Goal: Transaction & Acquisition: Purchase product/service

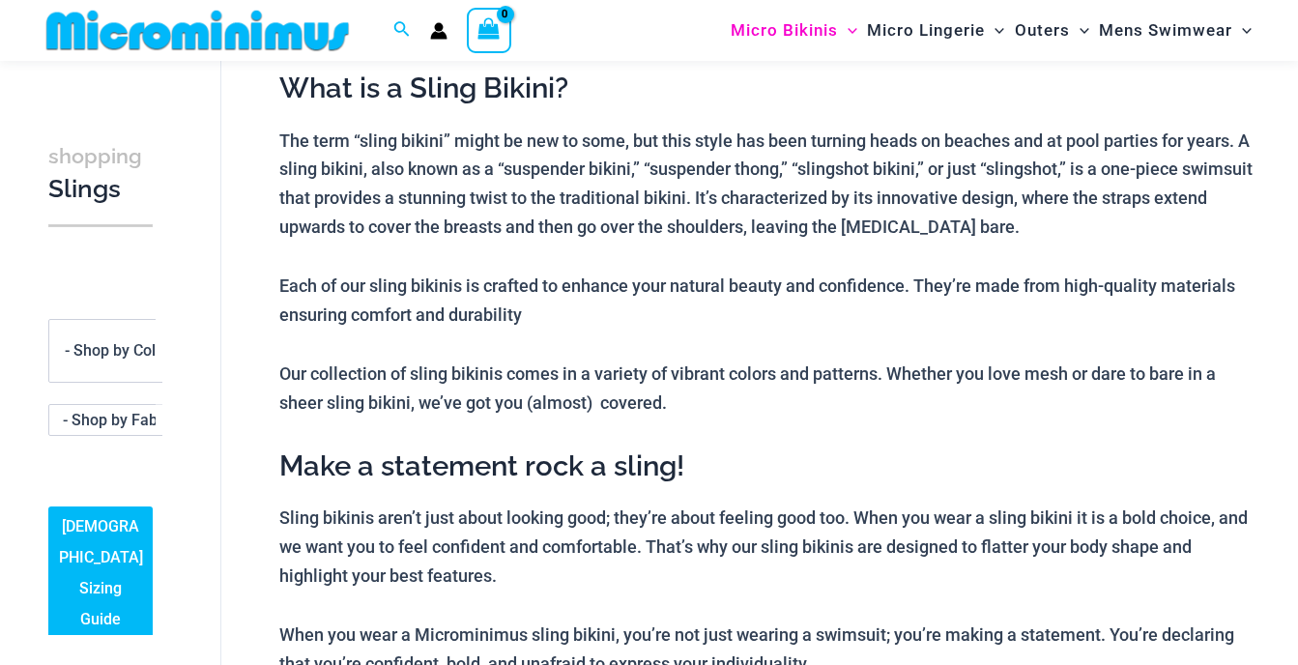
scroll to position [79, 0]
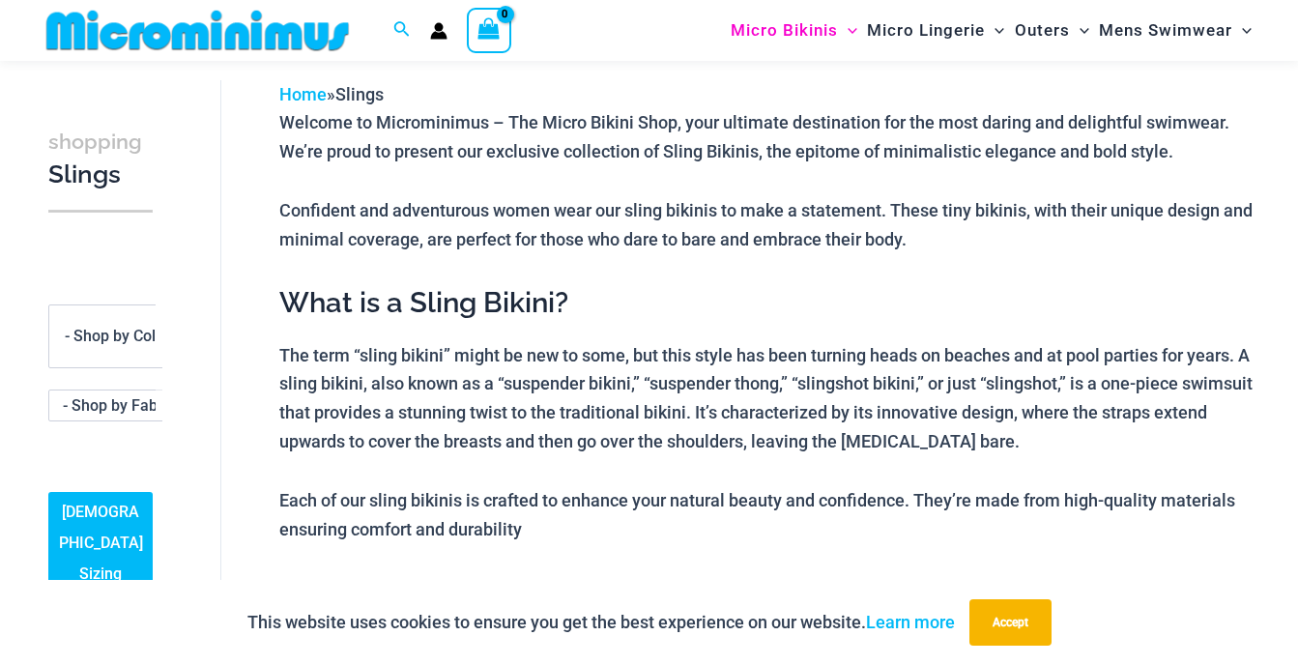
click at [217, 34] on img at bounding box center [198, 30] width 318 height 43
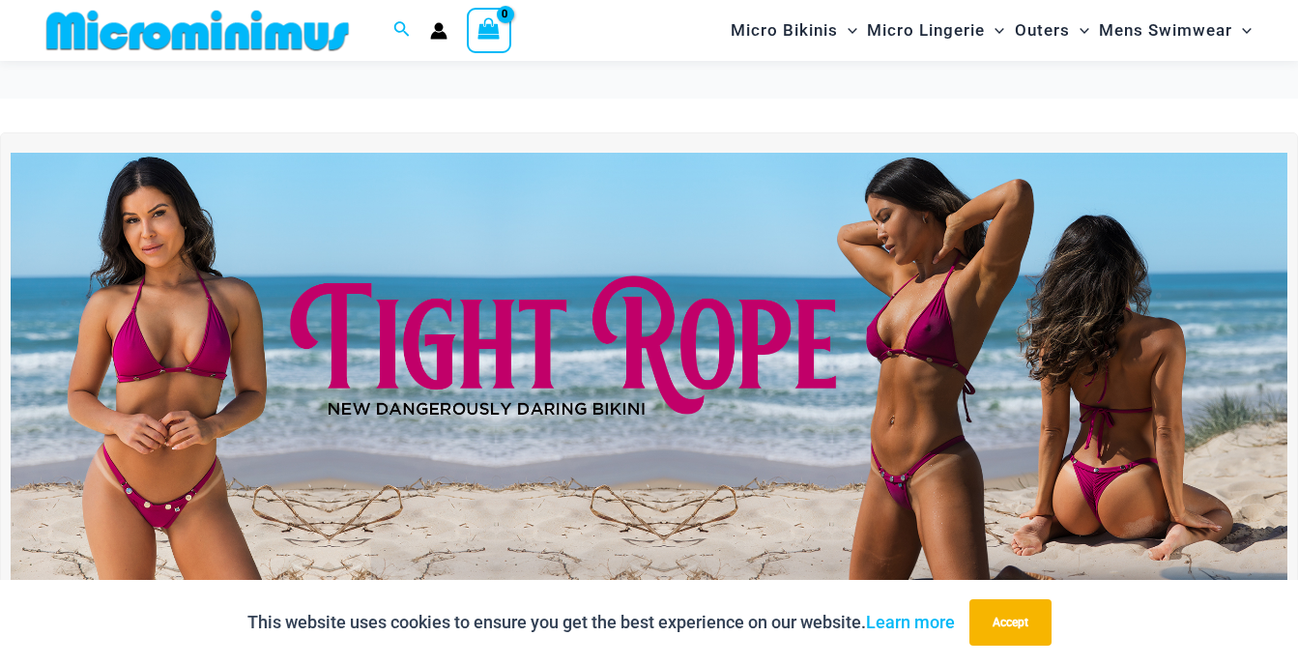
scroll to position [369, 0]
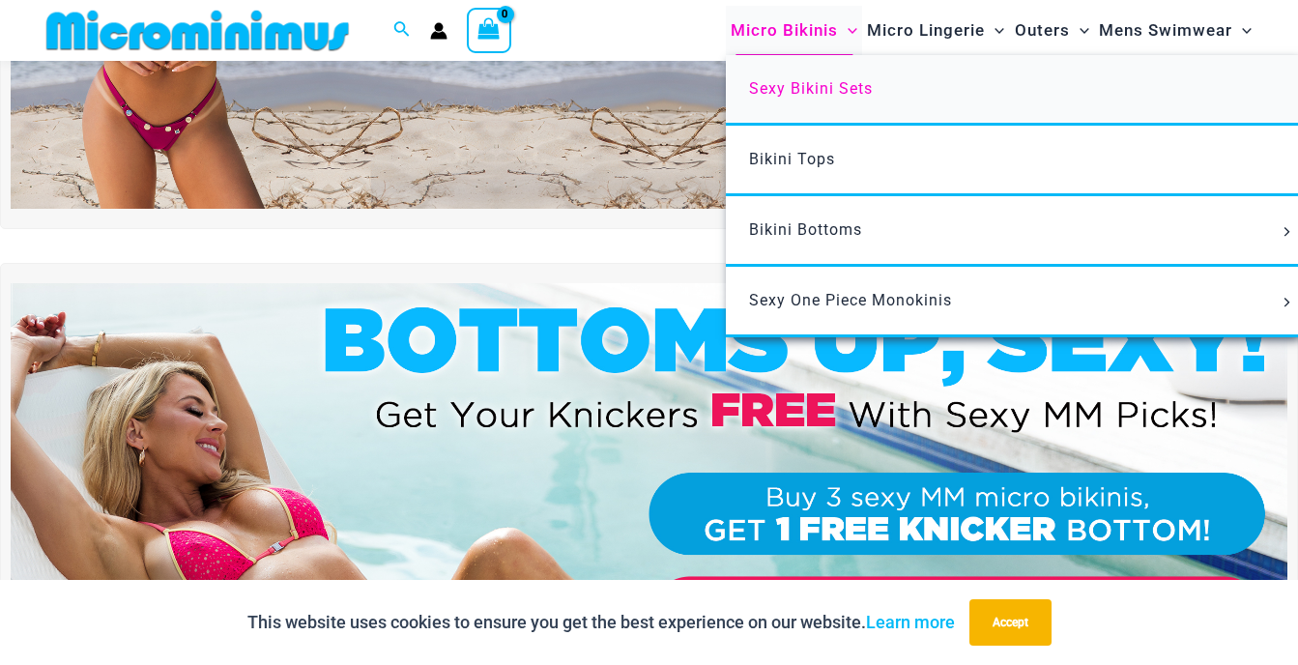
click at [842, 101] on link "Sexy Bikini Sets" at bounding box center [1013, 90] width 575 height 71
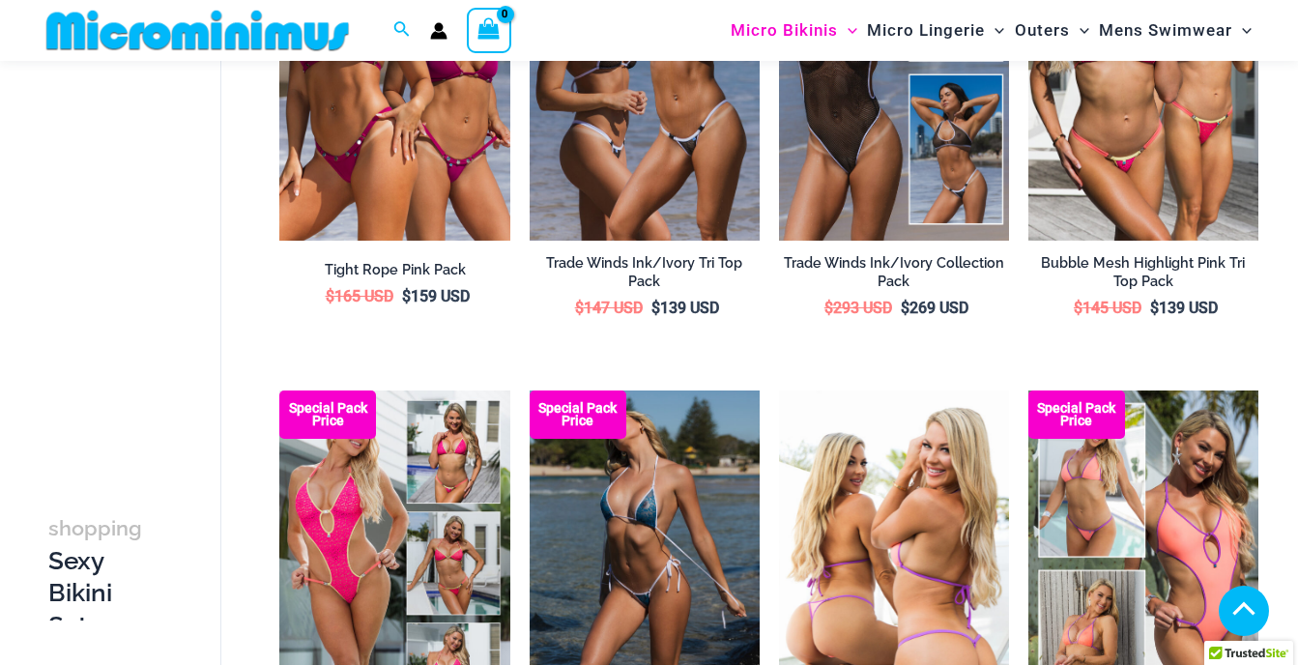
scroll to position [466, 0]
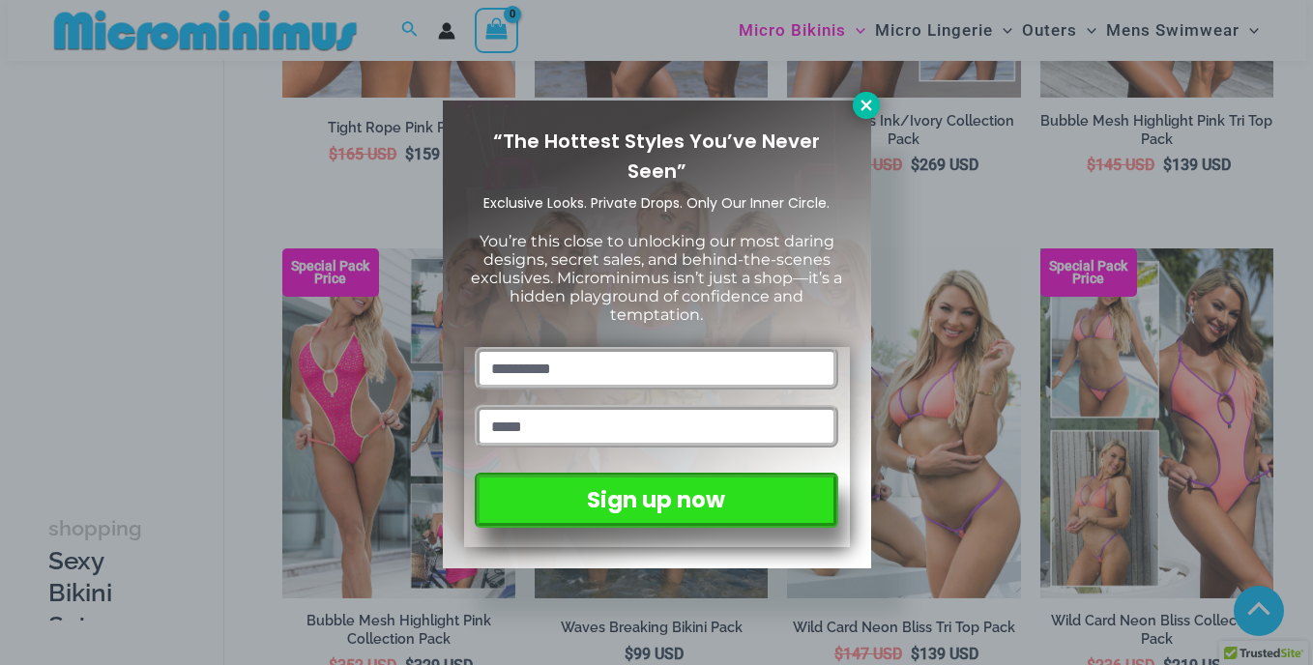
click at [868, 109] on icon at bounding box center [865, 105] width 17 height 17
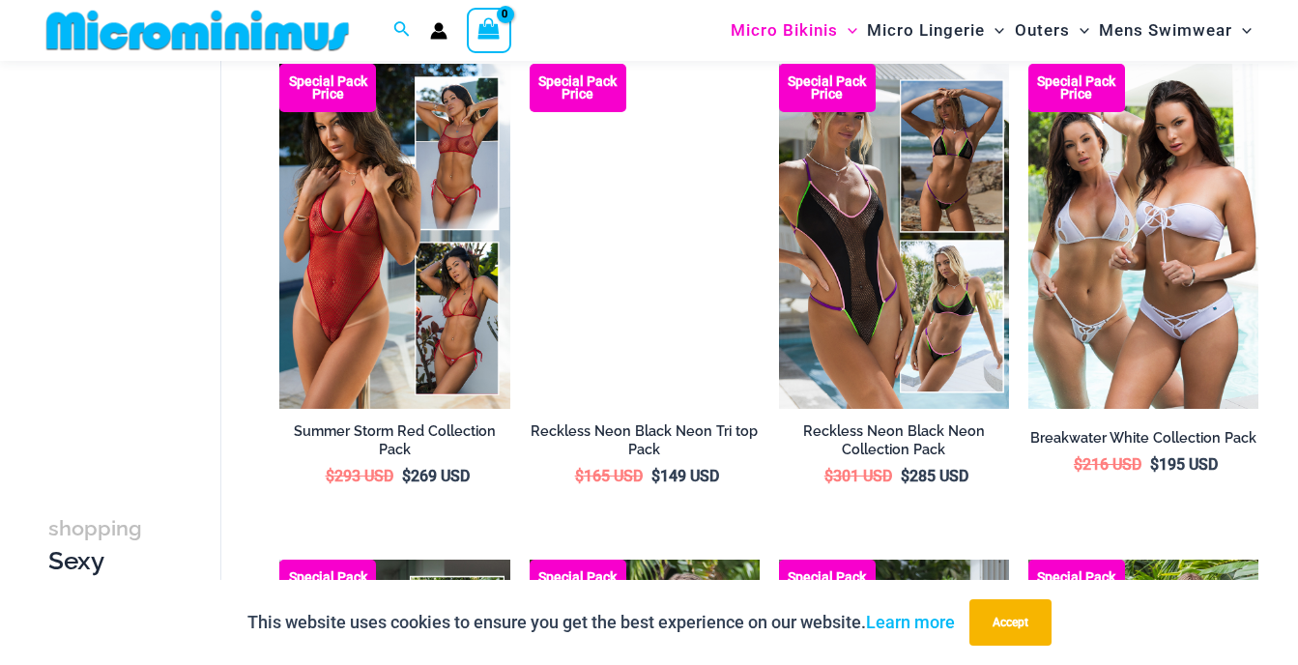
scroll to position [1916, 0]
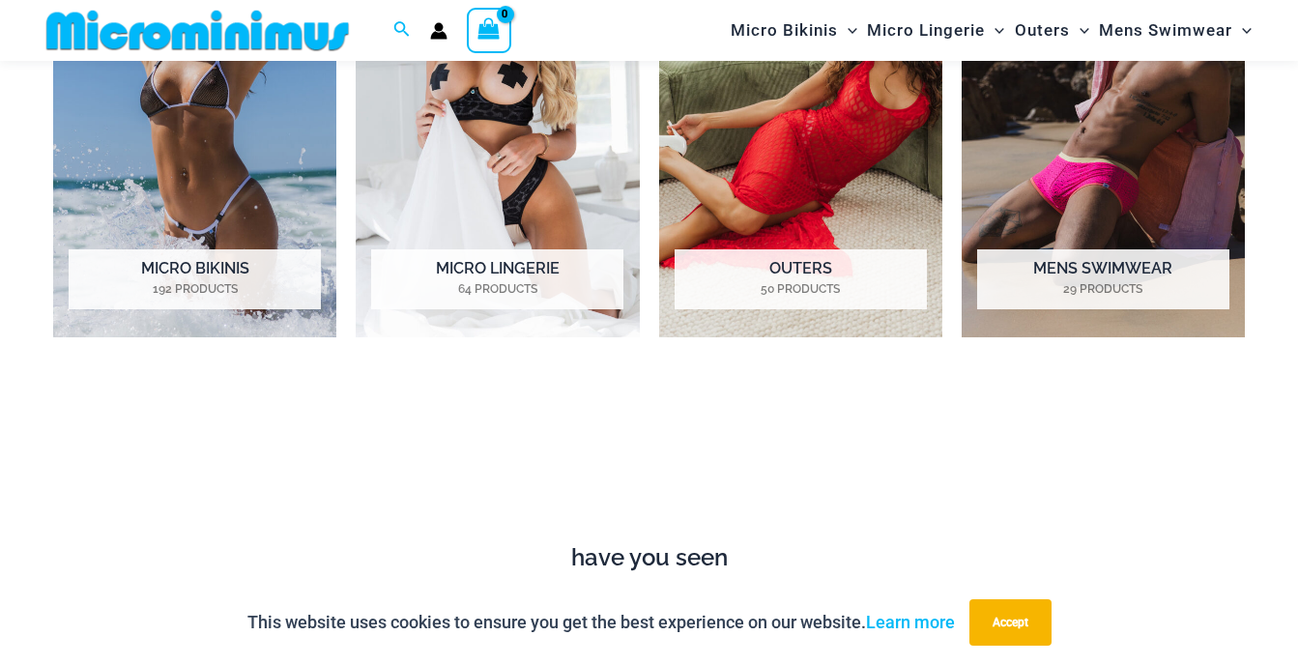
scroll to position [1529, 0]
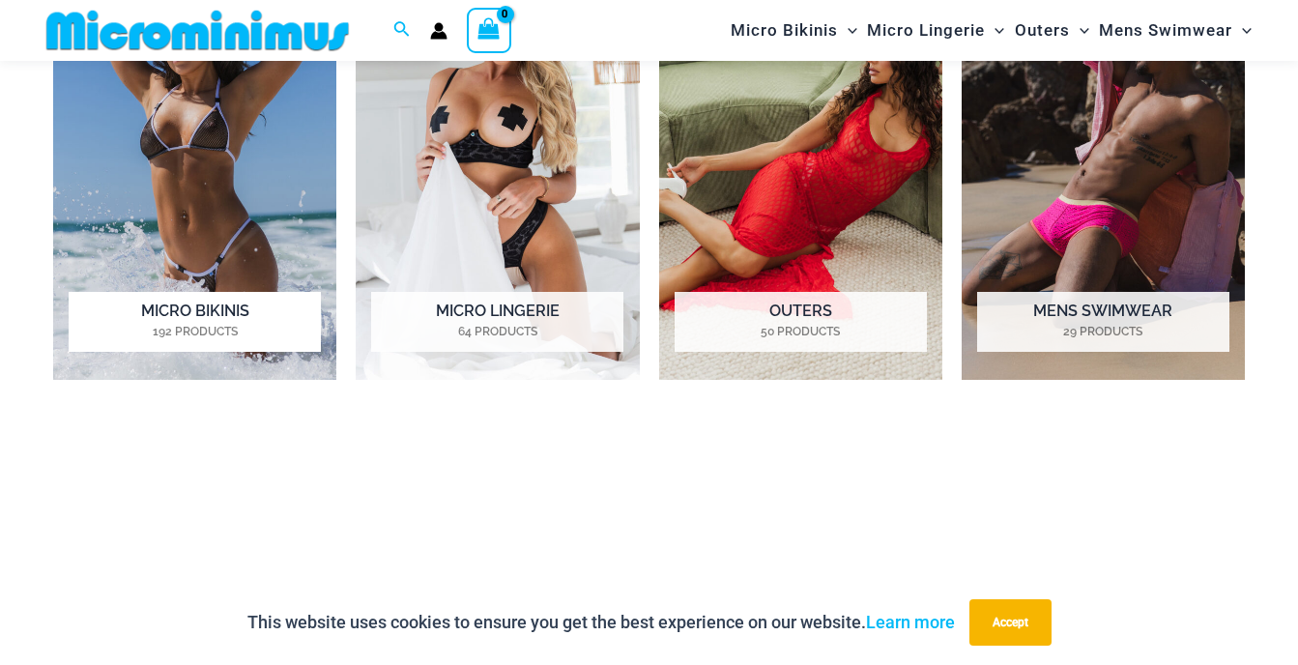
click at [205, 319] on h2 "Micro Bikinis 192 Products" at bounding box center [195, 322] width 252 height 60
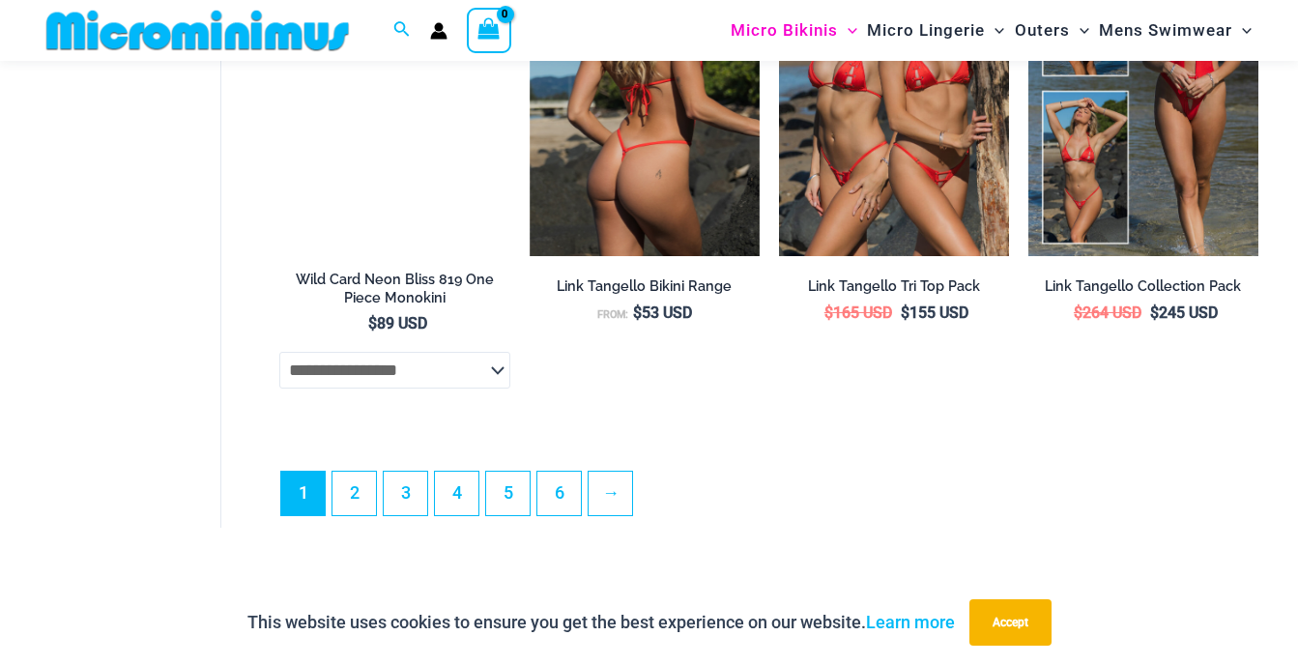
scroll to position [4719, 0]
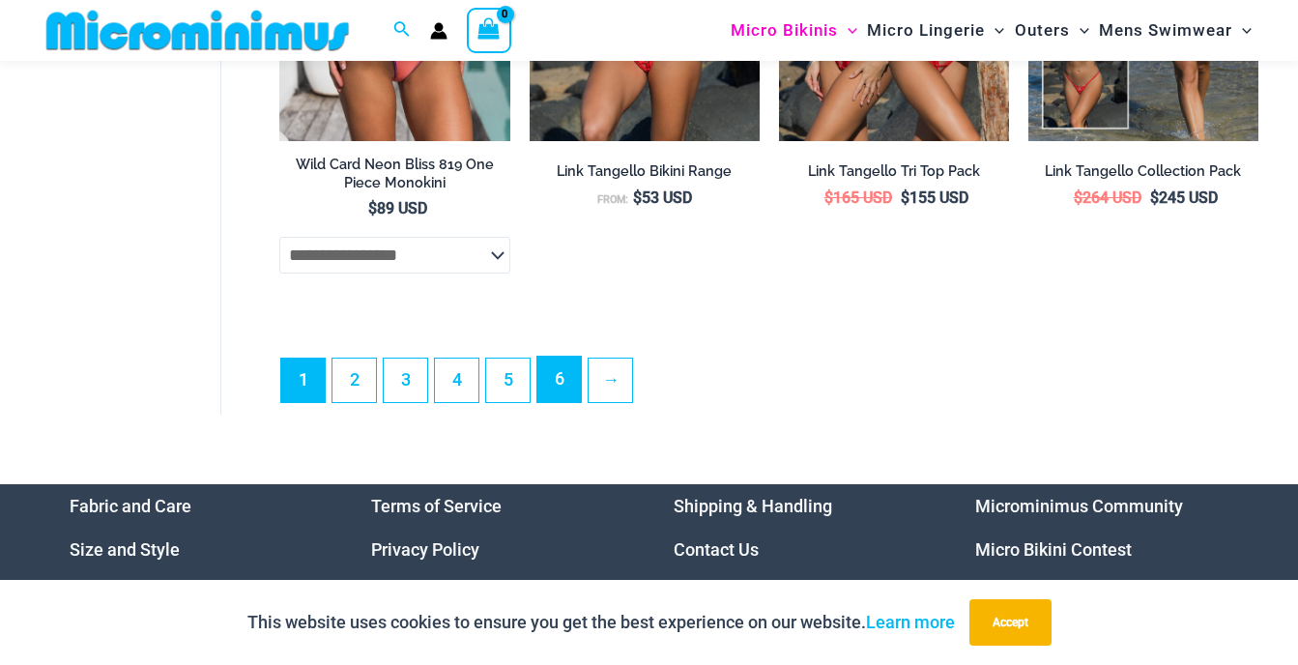
click at [557, 402] on link "6" at bounding box center [558, 379] width 43 height 45
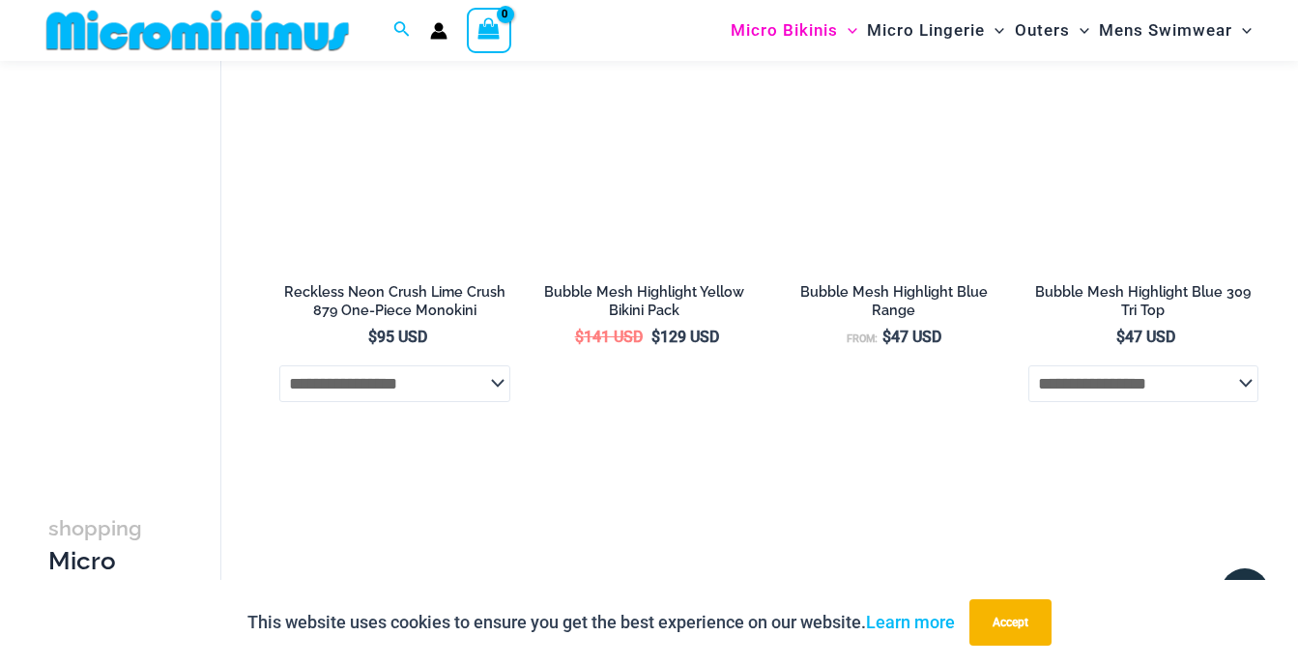
scroll to position [1819, 0]
